Goal: Transaction & Acquisition: Subscribe to service/newsletter

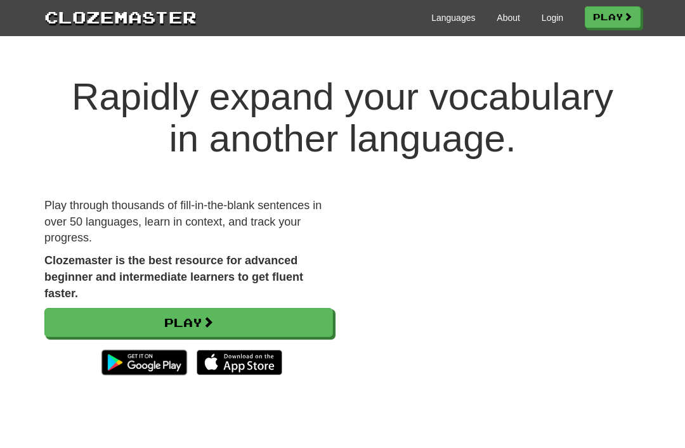
click at [214, 318] on span at bounding box center [207, 321] width 11 height 11
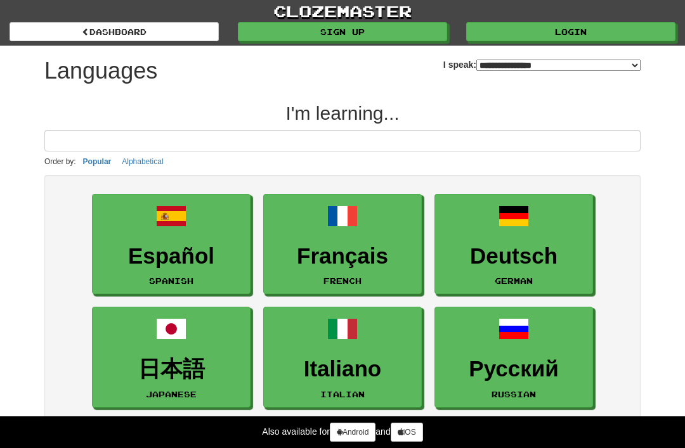
select select "*******"
click at [236, 265] on h3 "Español" at bounding box center [171, 256] width 145 height 25
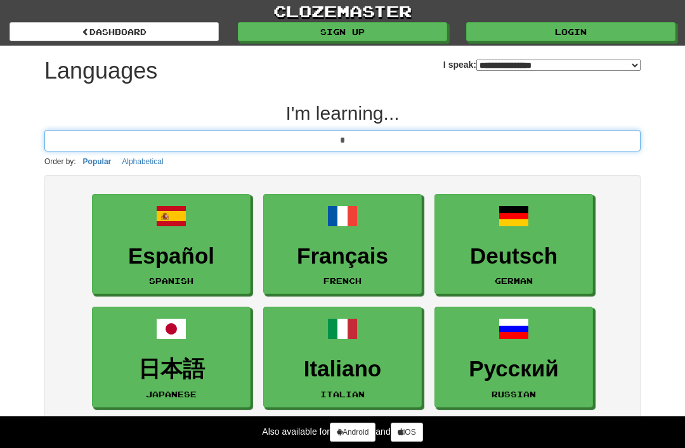
type input "*"
